Goal: Task Accomplishment & Management: Manage account settings

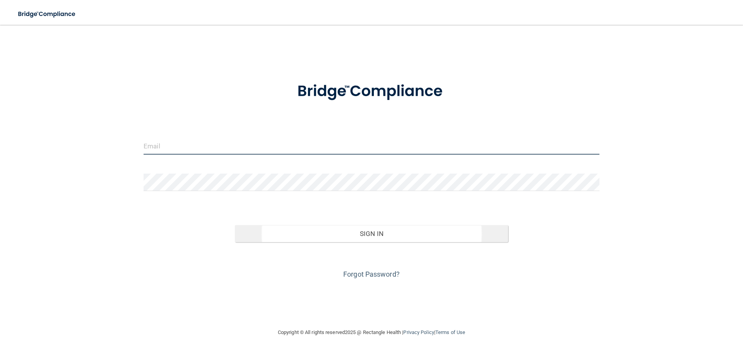
type input "[EMAIL_ADDRESS][DOMAIN_NAME]"
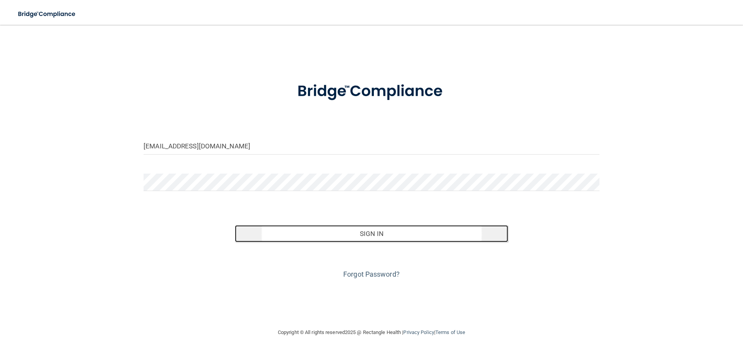
click at [385, 233] on button "Sign In" at bounding box center [372, 233] width 274 height 17
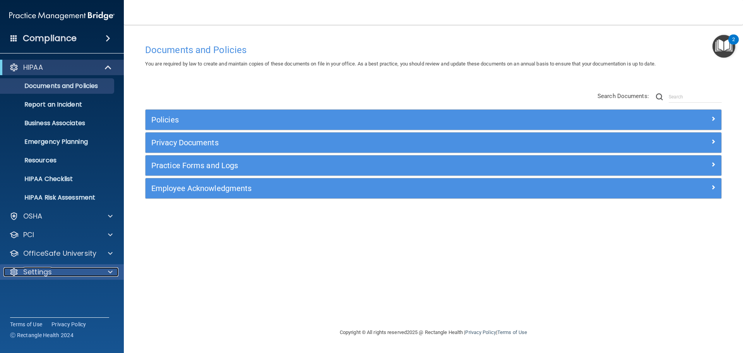
click at [39, 272] on p "Settings" at bounding box center [37, 271] width 29 height 9
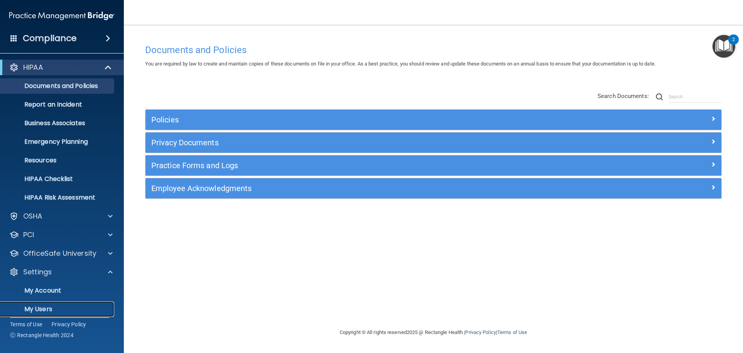
click at [36, 305] on p "My Users" at bounding box center [58, 309] width 106 height 8
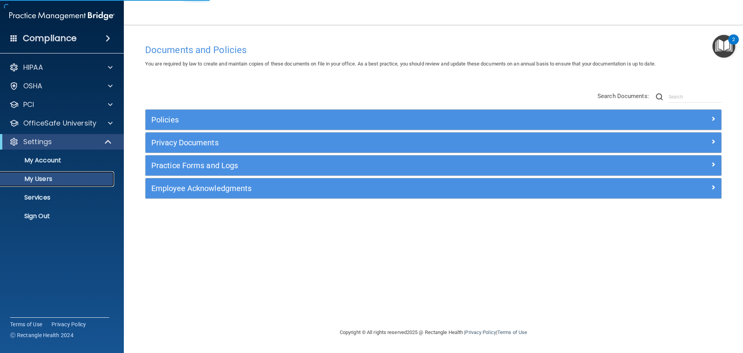
select select "20"
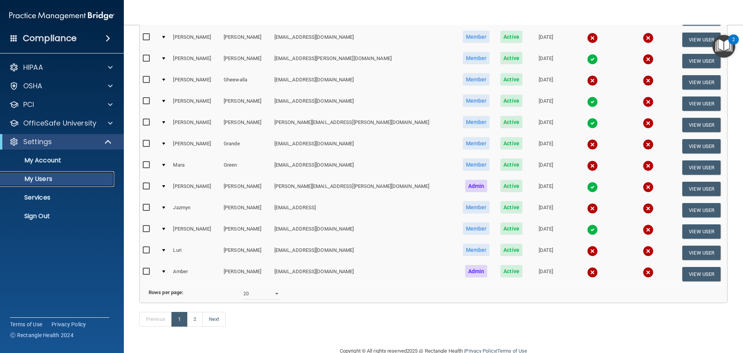
scroll to position [288, 0]
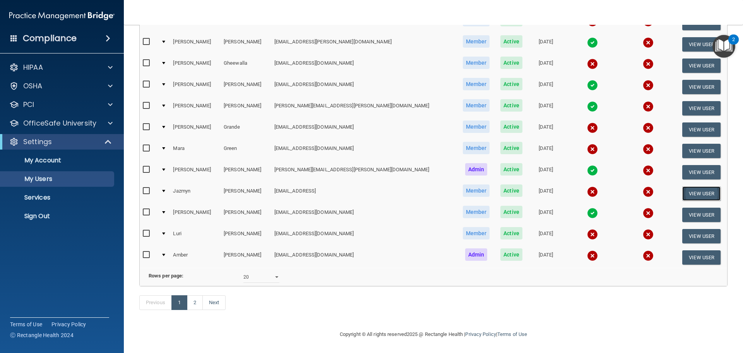
click at [683, 186] on button "View User" at bounding box center [701, 193] width 38 height 14
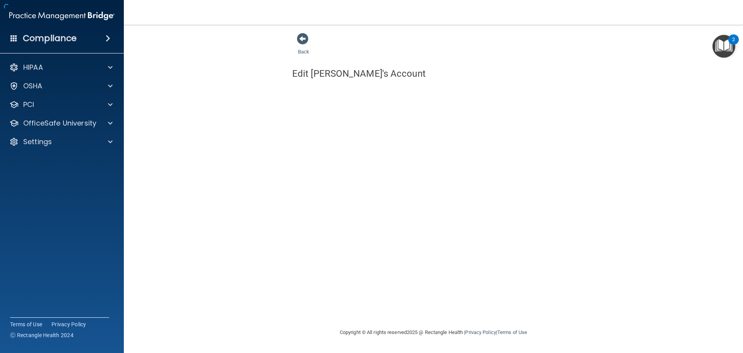
select select "practice_member"
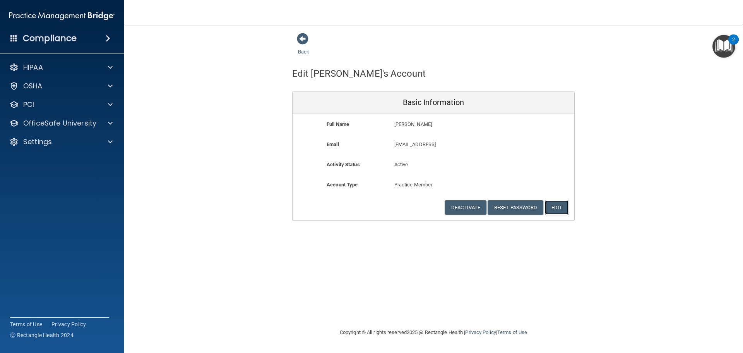
click at [561, 210] on button "Edit" at bounding box center [557, 207] width 24 height 14
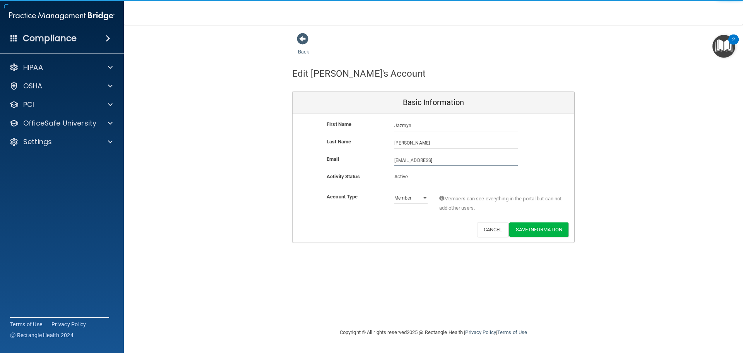
click at [452, 160] on input "[EMAIL_ADDRESS]" at bounding box center [455, 160] width 123 height 12
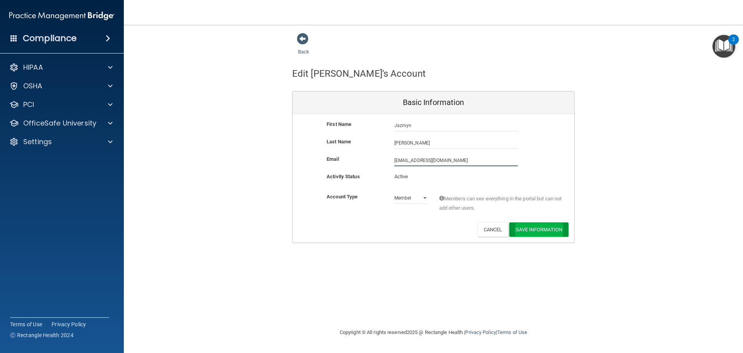
type input "[EMAIL_ADDRESS][DOMAIN_NAME]"
click at [553, 232] on button "Save Information" at bounding box center [538, 229] width 59 height 14
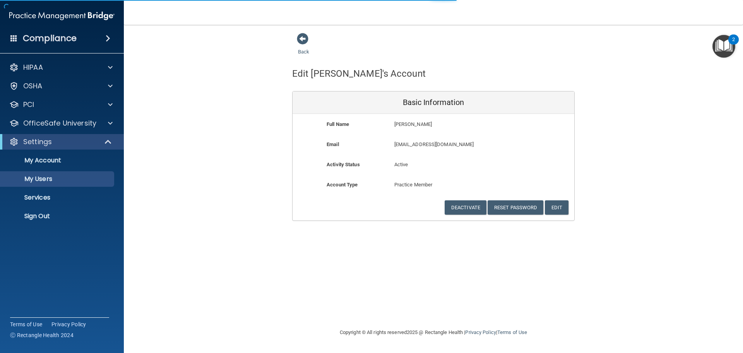
select select "20"
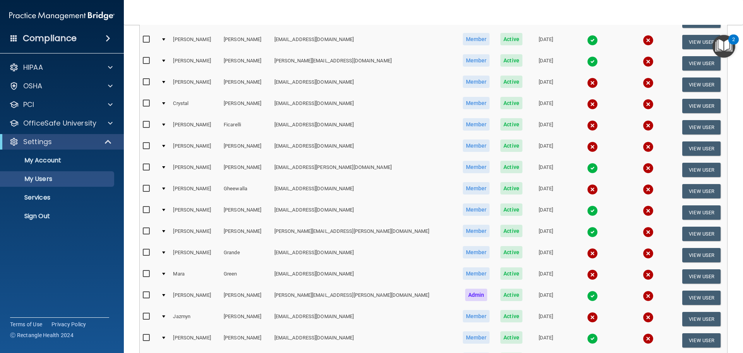
scroll to position [232, 0]
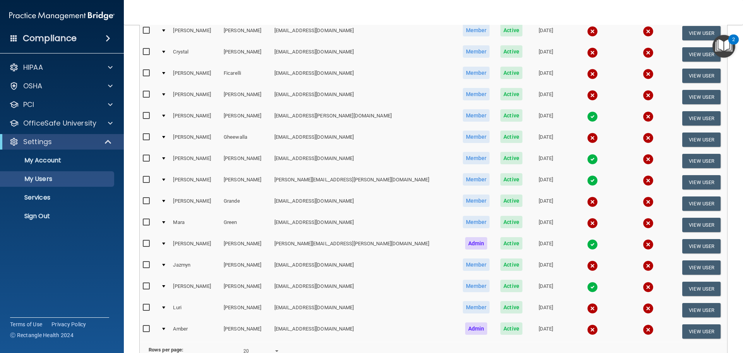
click at [146, 266] on input "checkbox" at bounding box center [147, 265] width 9 height 6
checkbox input "true"
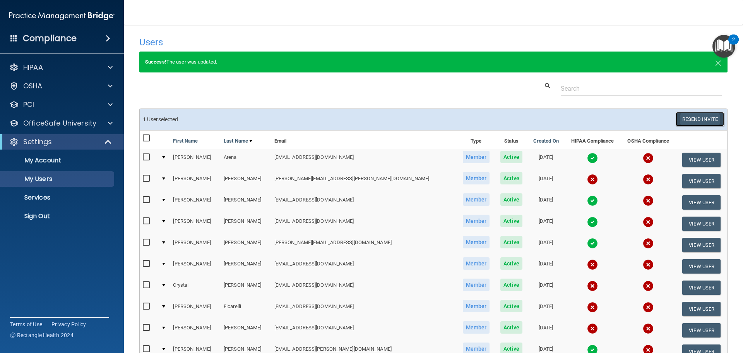
click at [694, 113] on button "Resend Invite" at bounding box center [700, 119] width 48 height 14
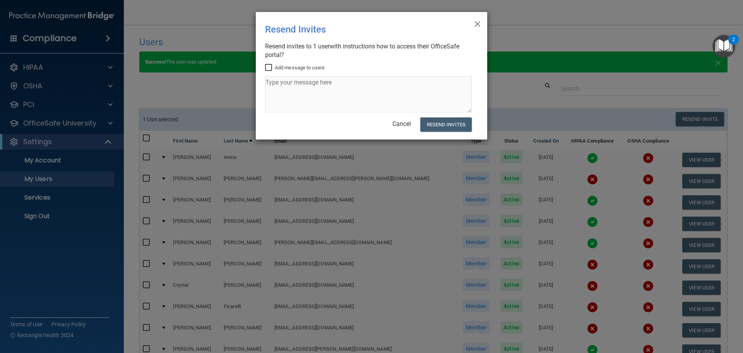
click at [270, 67] on input "Add message to users" at bounding box center [269, 68] width 9 height 6
checkbox input "true"
click at [280, 86] on textarea at bounding box center [368, 94] width 207 height 36
paste textarea "Hi, we are working on keeping our office and staff compliant with HIPAA. Please…"
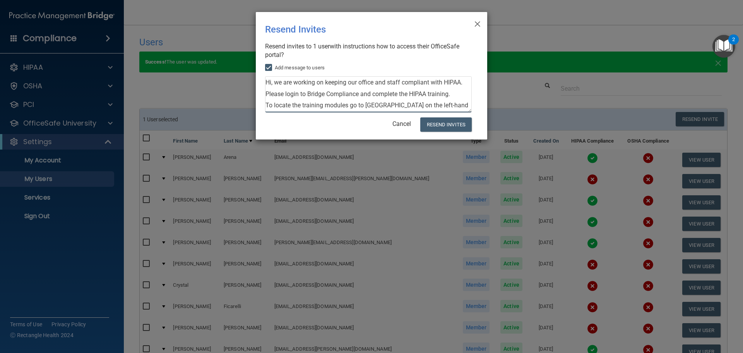
scroll to position [100, 0]
type textarea "Hi, we are working on keeping our office and staff compliant with HIPAA. Please…"
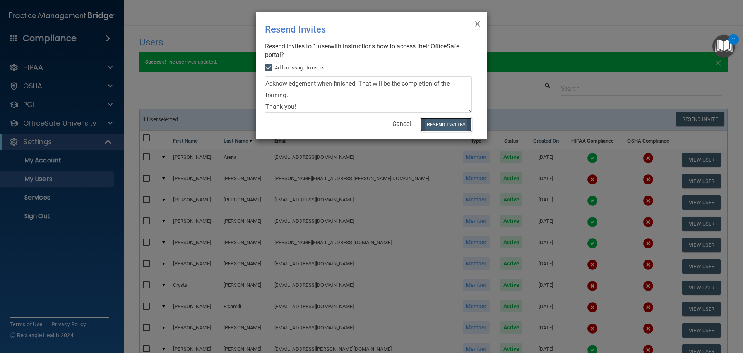
click at [435, 125] on button "Resend Invites" at bounding box center [445, 124] width 51 height 14
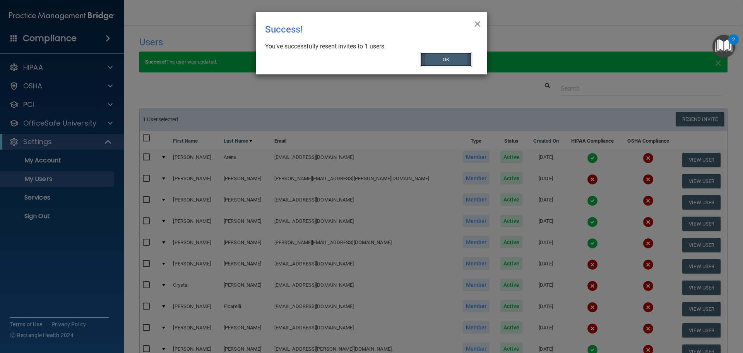
click at [447, 57] on button "OK" at bounding box center [446, 59] width 52 height 14
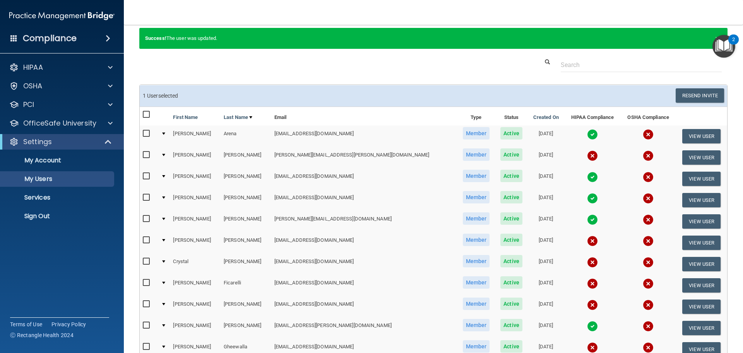
scroll to position [0, 0]
